Goal: Browse casually: Explore the website without a specific task or goal

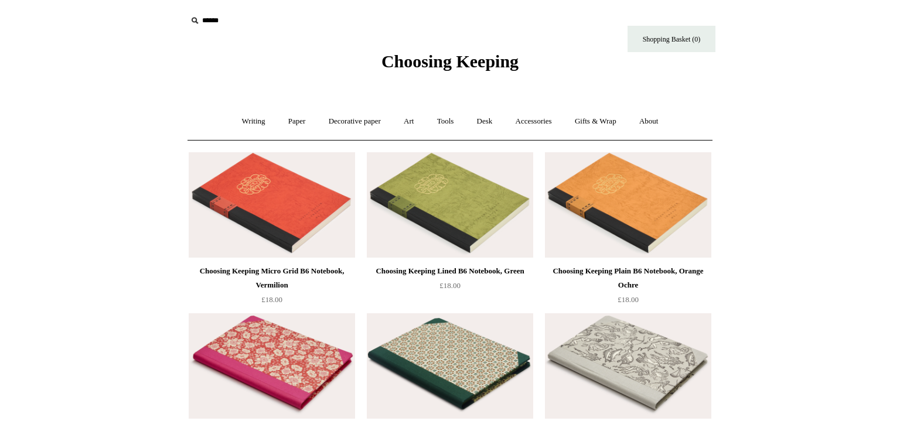
click at [285, 221] on img at bounding box center [272, 204] width 166 height 105
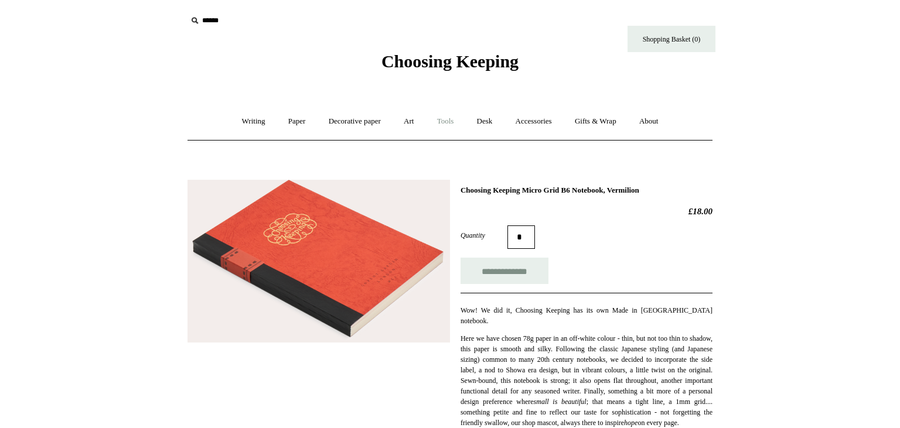
click at [453, 124] on link "Tools +" at bounding box center [445, 121] width 38 height 31
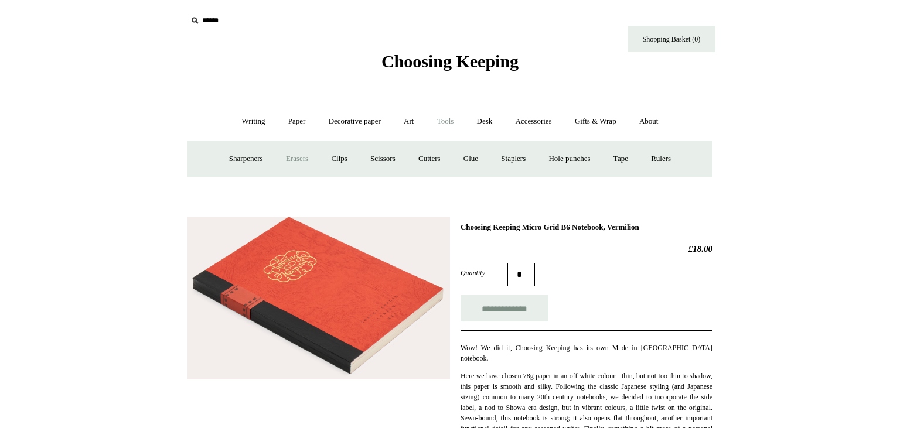
click at [294, 158] on link "Erasers" at bounding box center [296, 159] width 43 height 31
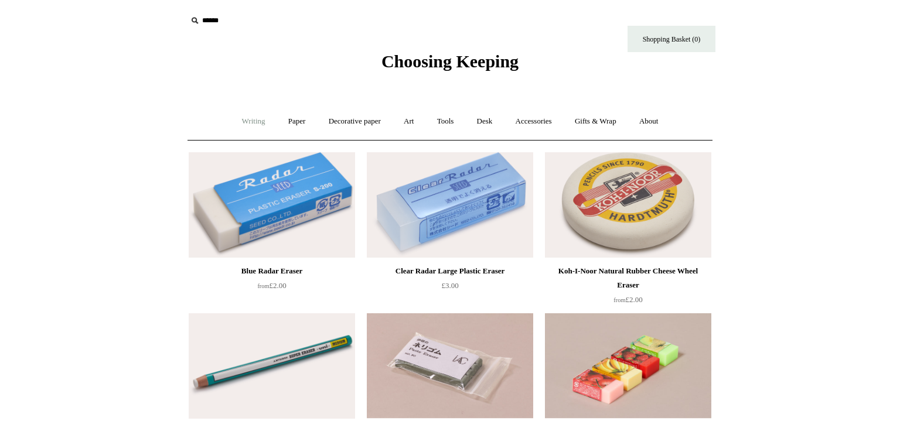
click at [238, 123] on link "Writing +" at bounding box center [253, 121] width 45 height 31
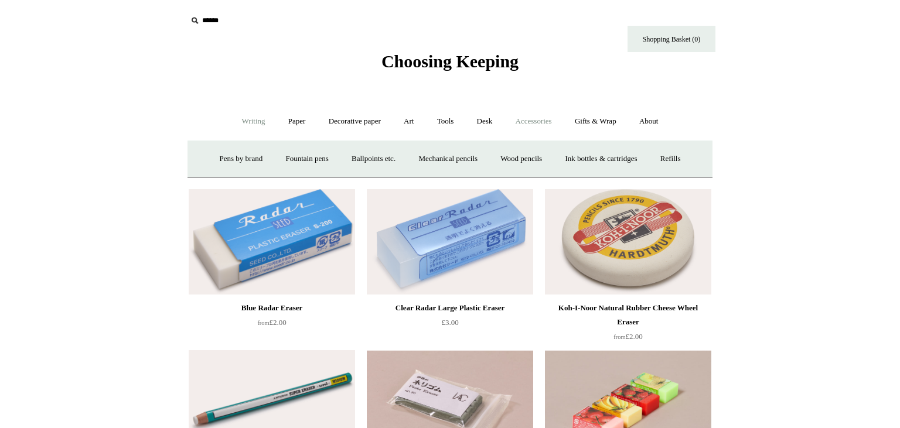
click at [521, 123] on link "Accessories +" at bounding box center [533, 121] width 57 height 31
click at [454, 158] on link "Light mills" at bounding box center [439, 159] width 54 height 31
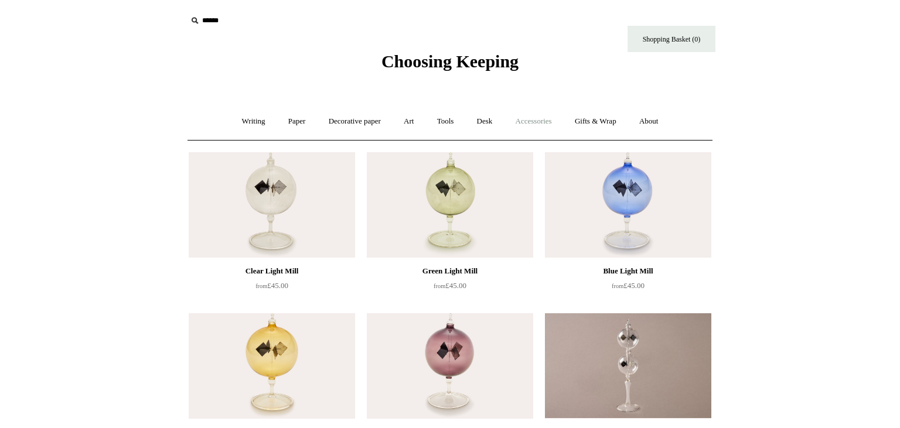
click at [540, 121] on link "Accessories +" at bounding box center [533, 121] width 57 height 31
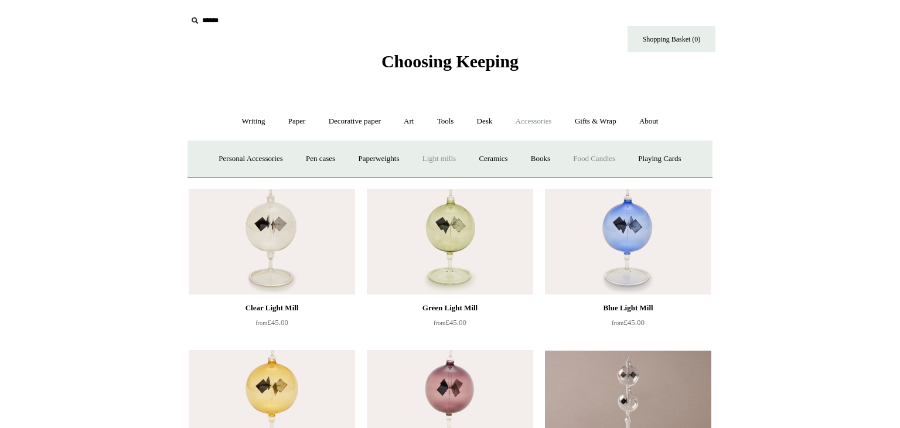
click at [596, 158] on link "Food Candles" at bounding box center [593, 159] width 63 height 31
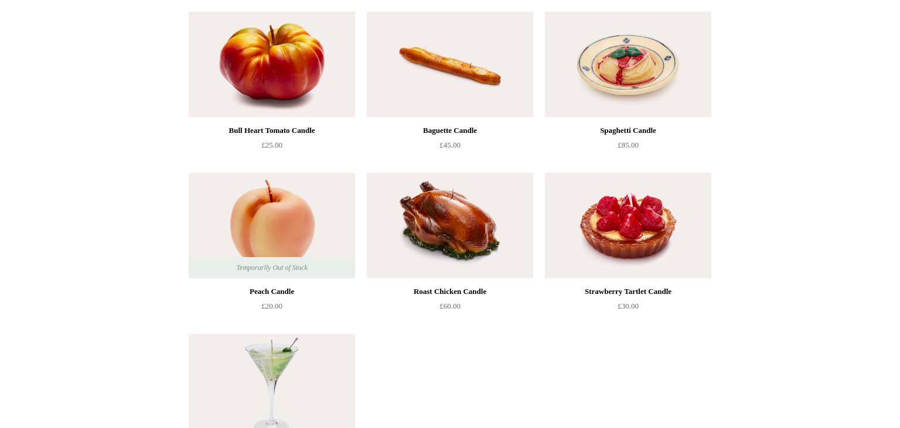
scroll to position [25, 0]
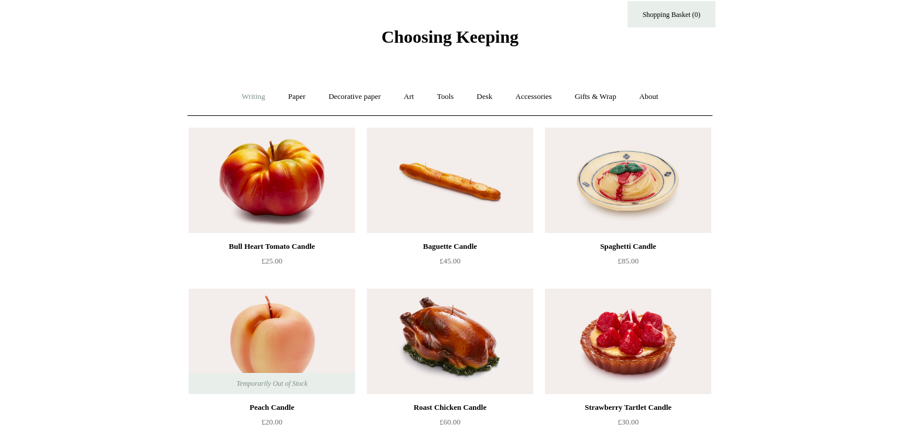
click at [257, 97] on link "Writing +" at bounding box center [253, 96] width 45 height 31
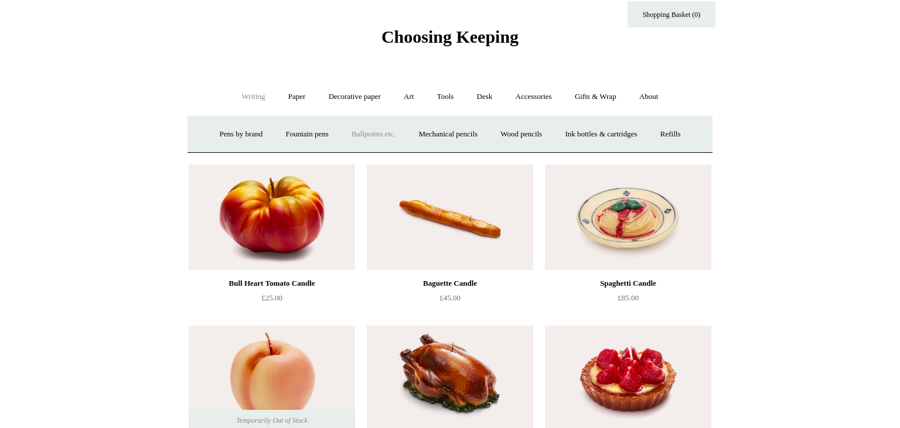
click at [359, 132] on link "Ballpoints etc. +" at bounding box center [373, 134] width 65 height 31
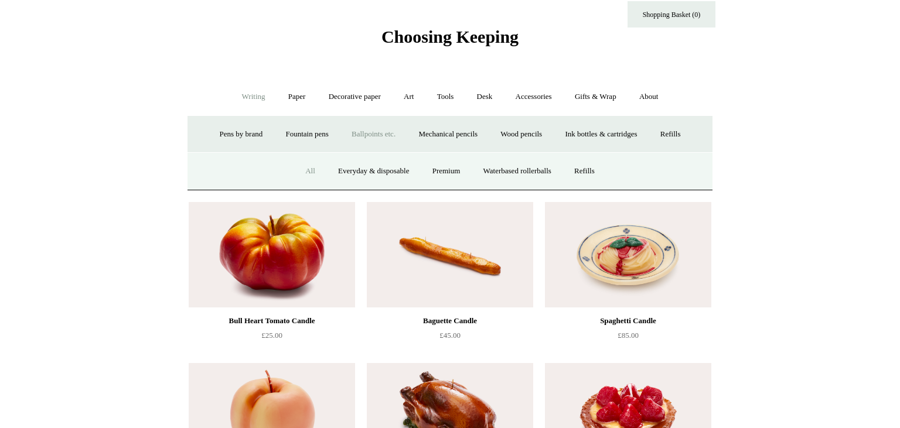
click at [305, 173] on link "All" at bounding box center [310, 171] width 31 height 31
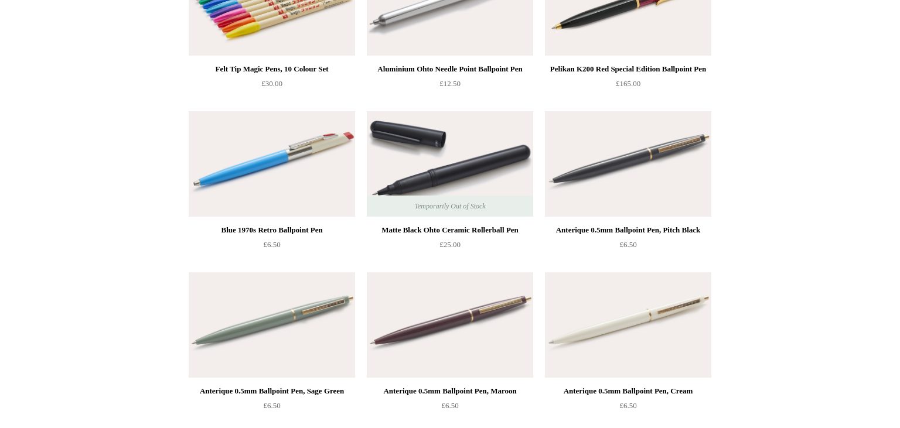
scroll to position [4586, 0]
